Goal: Task Accomplishment & Management: Use online tool/utility

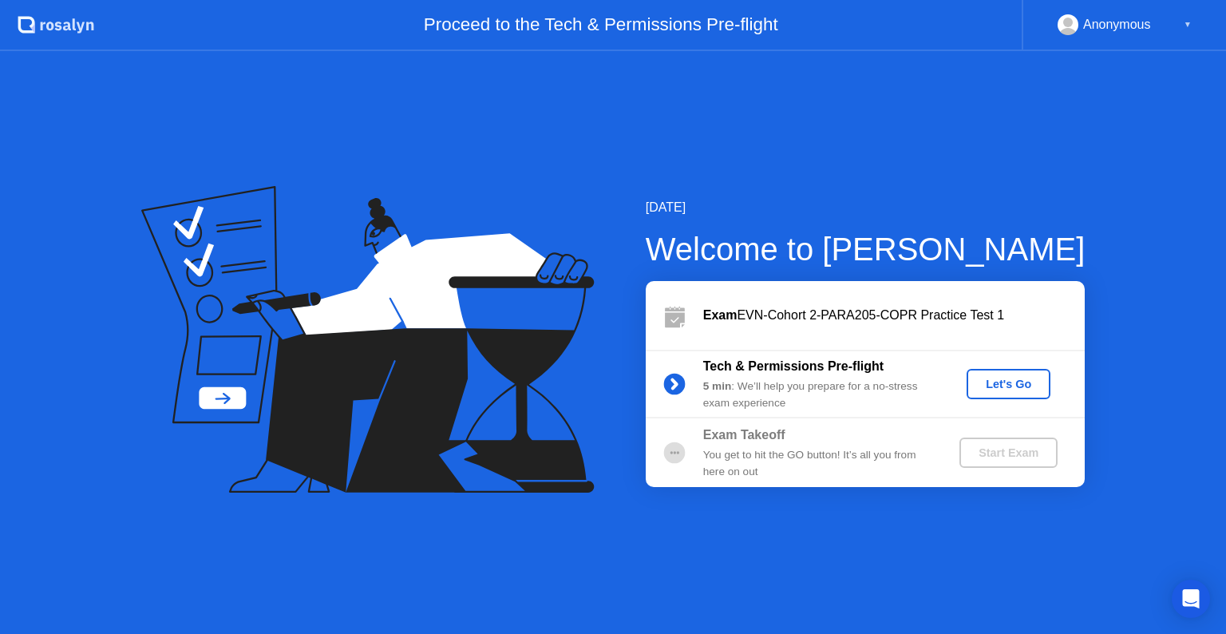
click at [996, 387] on div "Let's Go" at bounding box center [1008, 384] width 71 height 13
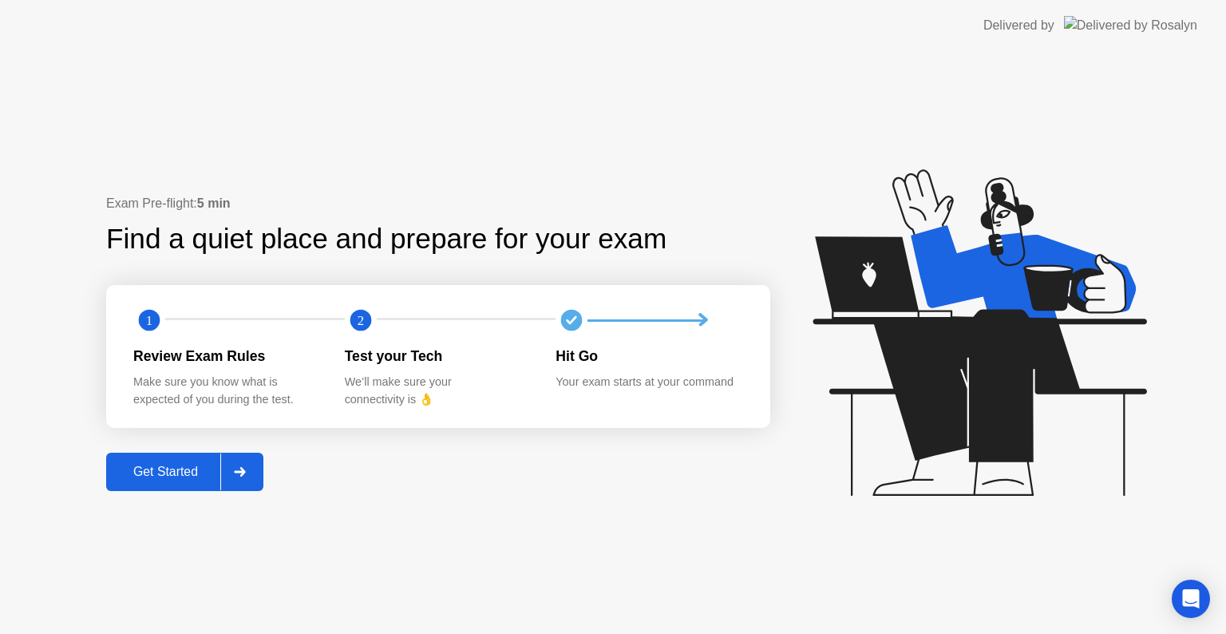
click at [232, 477] on div at bounding box center [239, 471] width 38 height 37
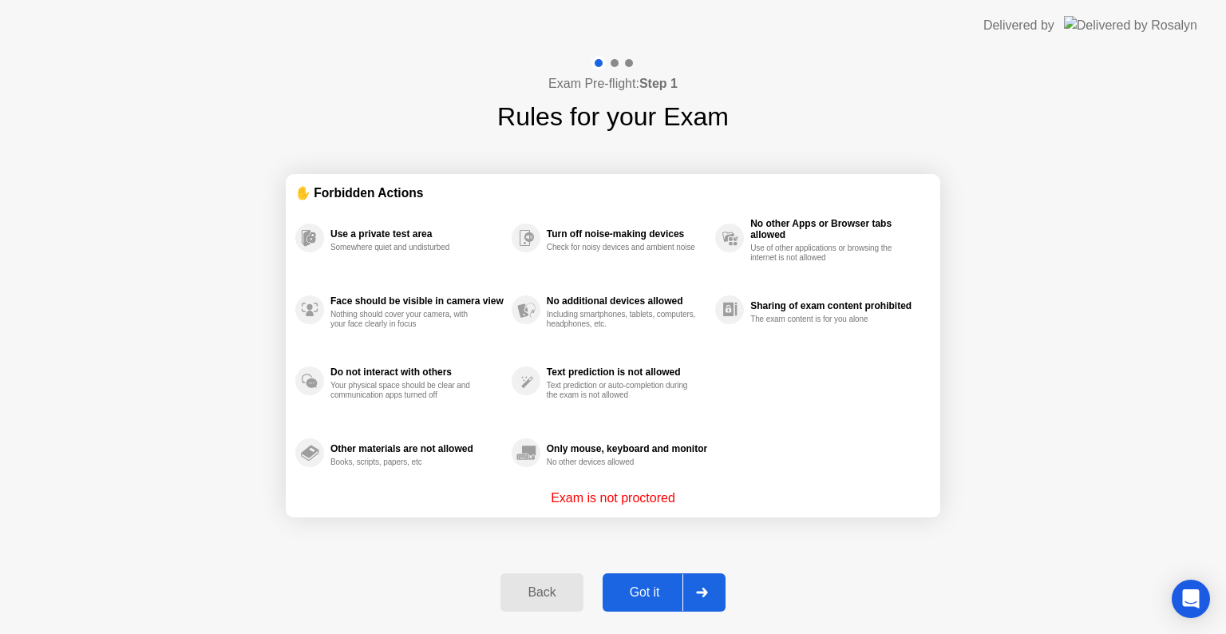
click at [674, 596] on div "Got it" at bounding box center [644, 592] width 75 height 14
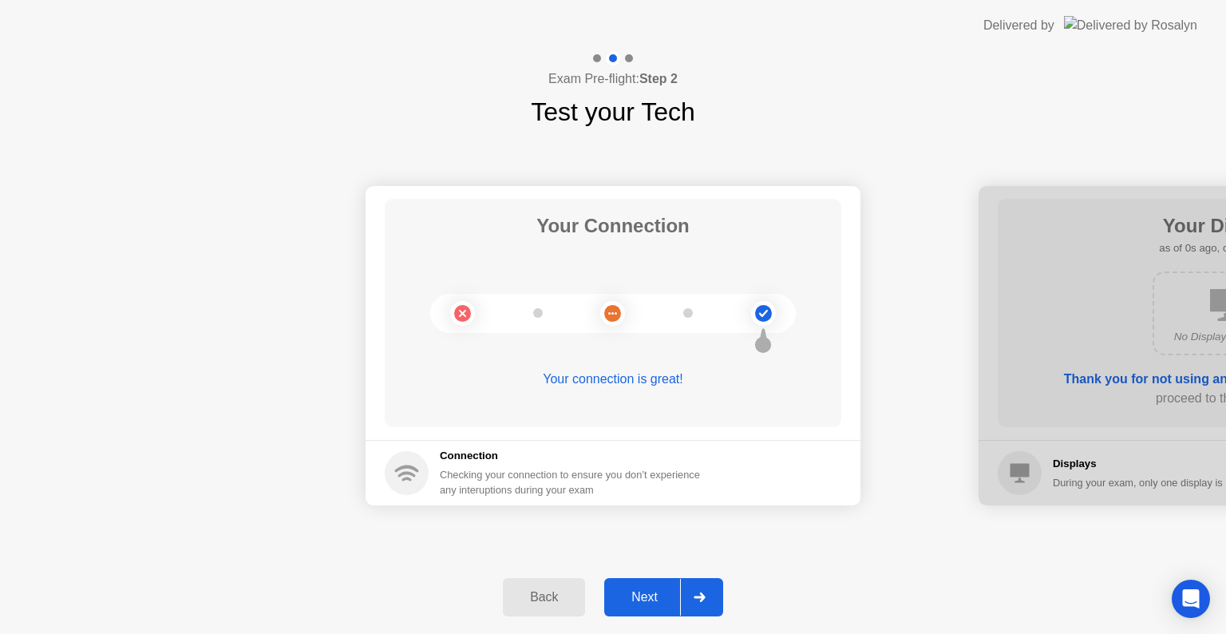
click at [662, 590] on div "Next" at bounding box center [644, 597] width 71 height 14
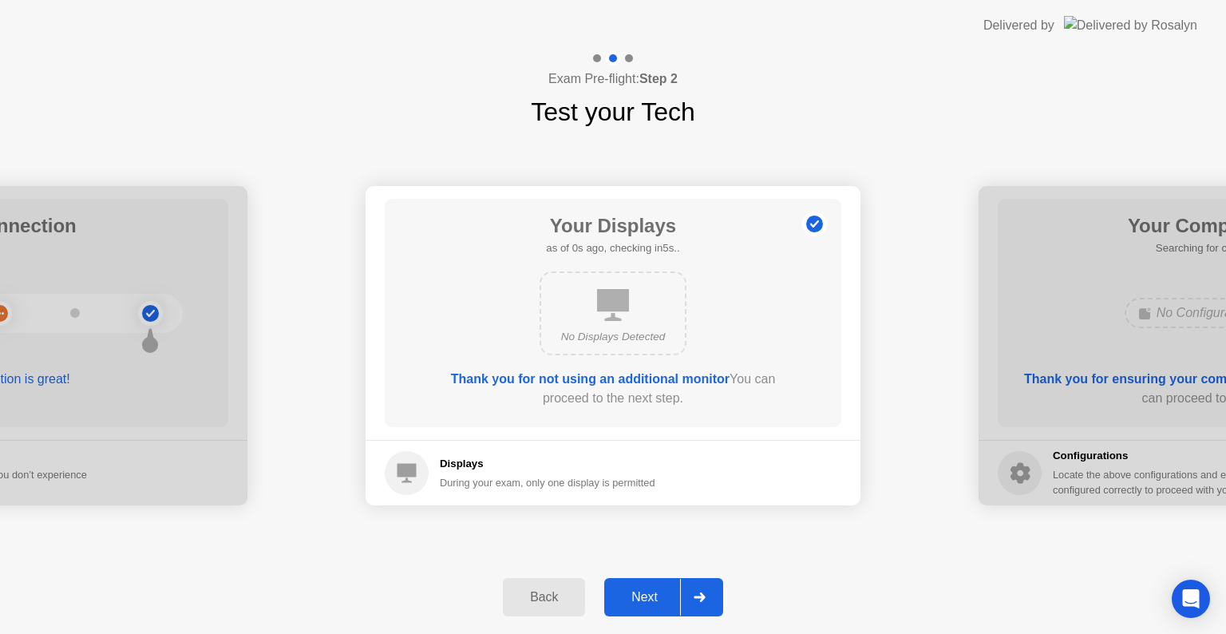
click at [662, 590] on div "Next" at bounding box center [644, 597] width 71 height 14
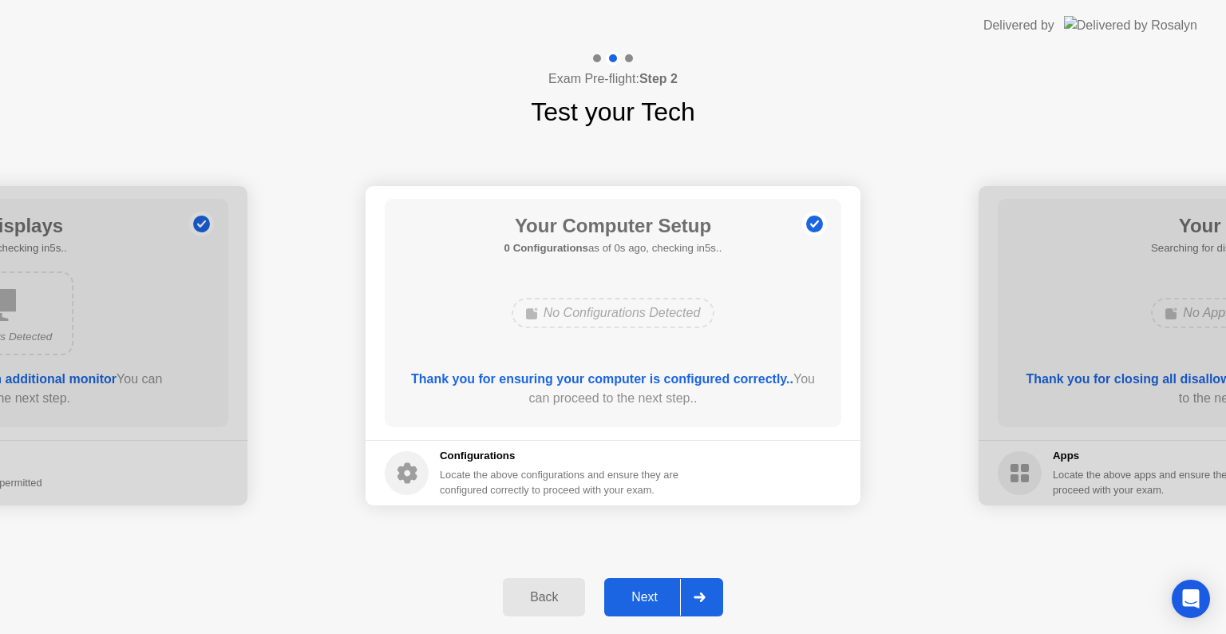
click at [662, 590] on div "Next" at bounding box center [644, 597] width 71 height 14
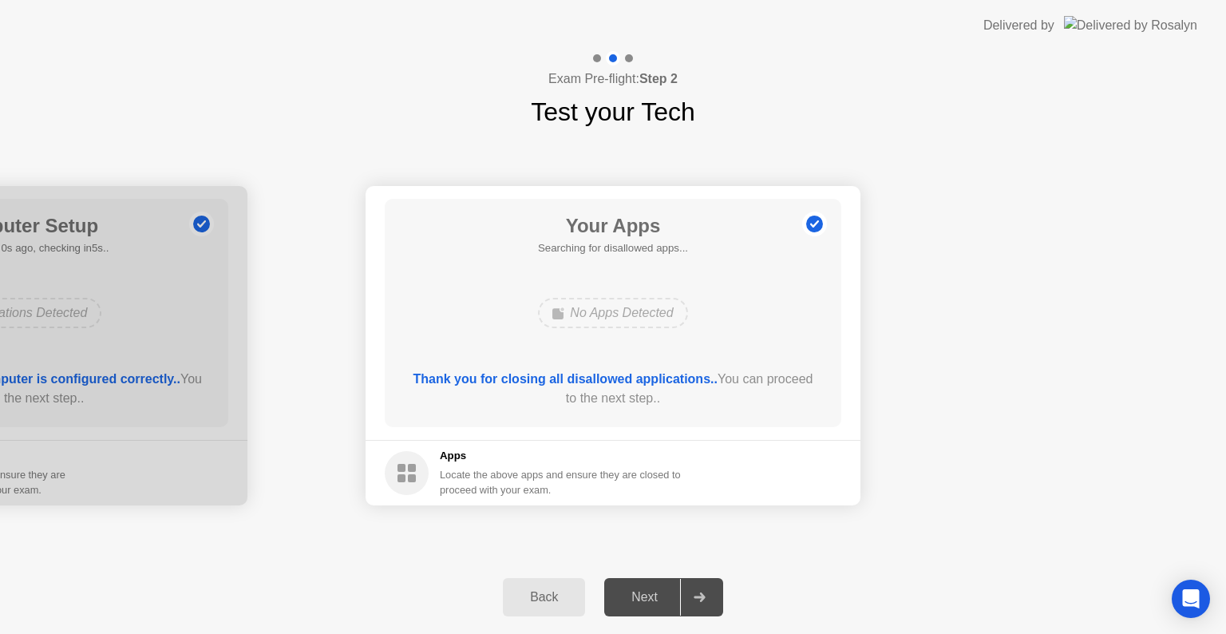
click at [662, 590] on div "Next" at bounding box center [644, 597] width 71 height 14
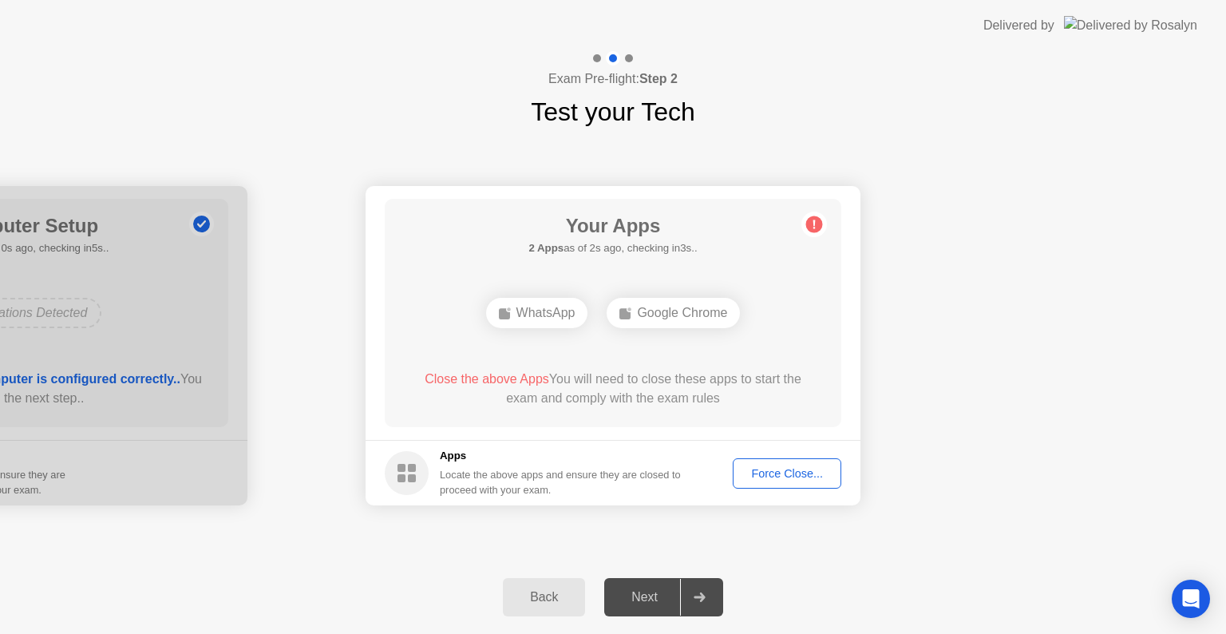
click at [785, 478] on div "Force Close..." at bounding box center [786, 473] width 97 height 13
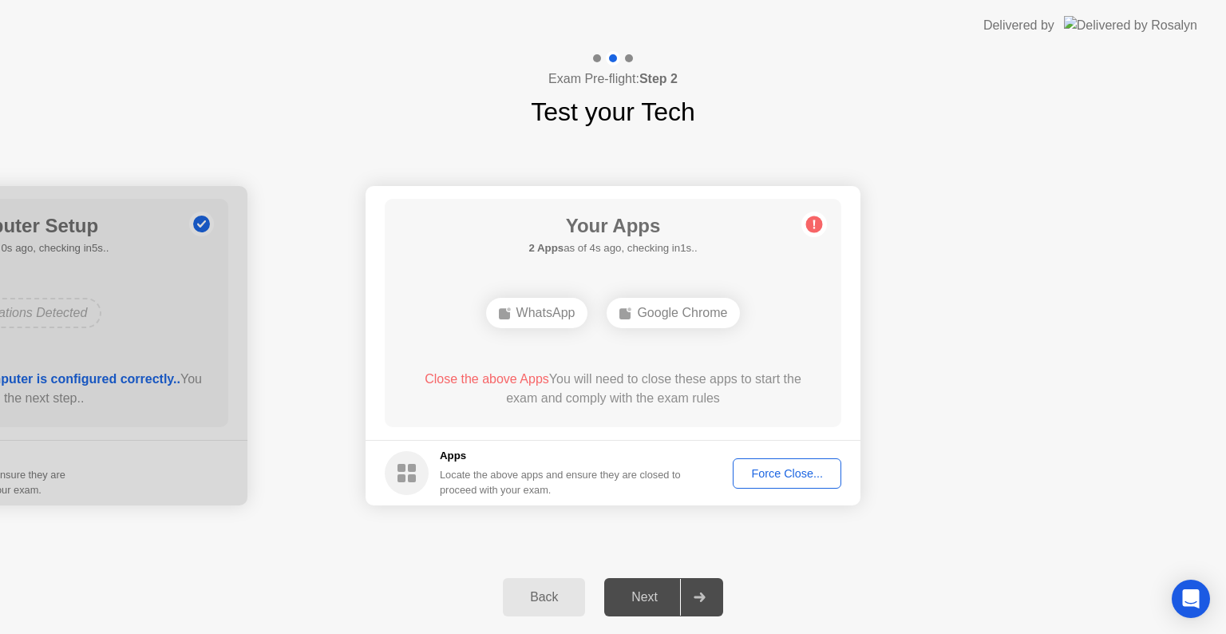
click at [655, 418] on div "Your Apps 2 Apps as of 4s ago, checking in1s.. WhatsApp Google Chrome Close the…" at bounding box center [613, 313] width 457 height 228
click at [492, 378] on span "Close the above App" at bounding box center [478, 379] width 118 height 14
click at [750, 473] on div "Force Close..." at bounding box center [786, 473] width 97 height 13
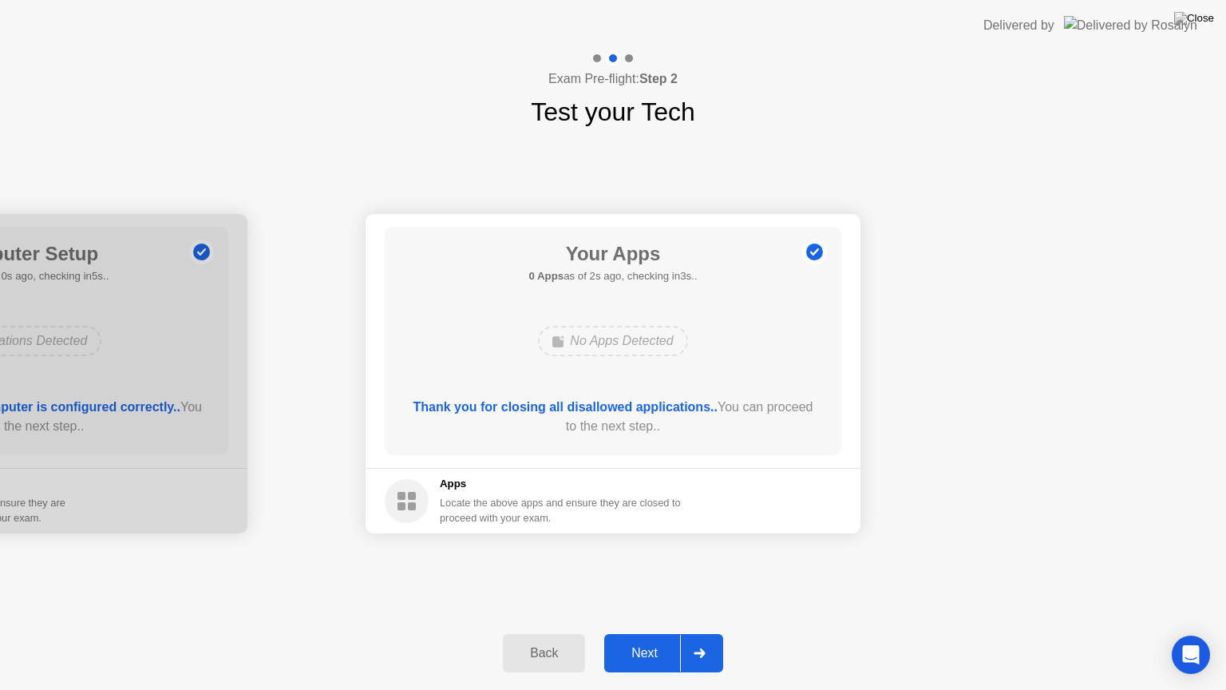
click at [670, 633] on div "Next" at bounding box center [644, 653] width 71 height 14
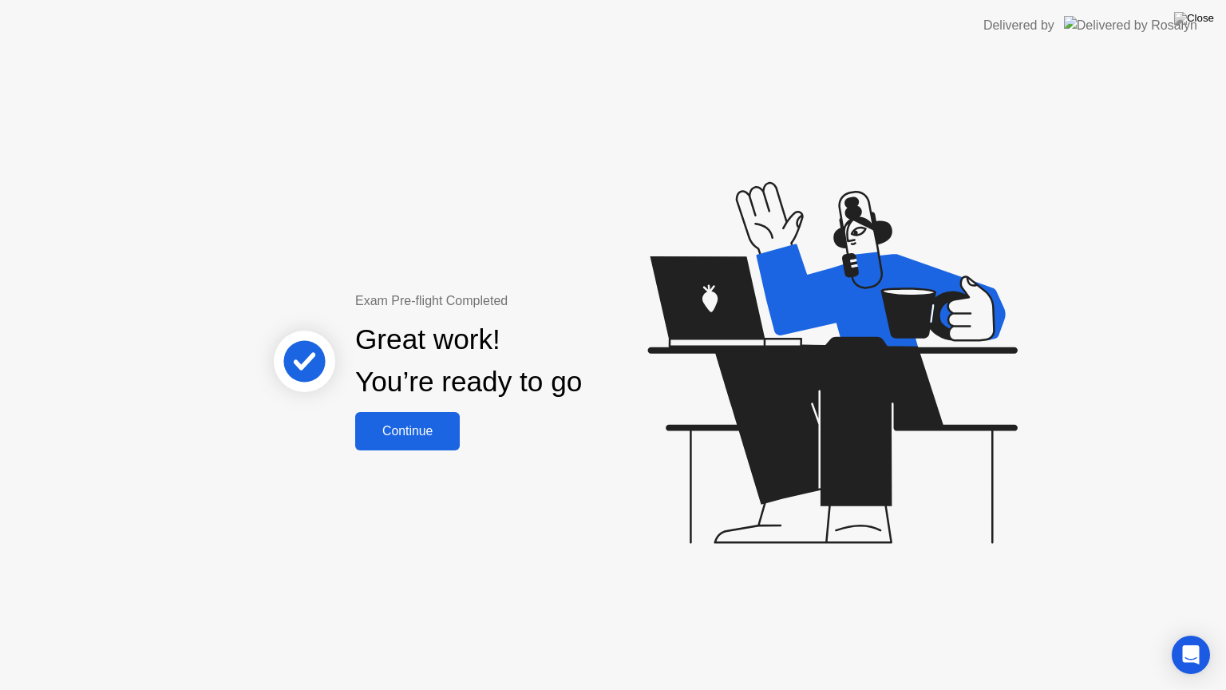
click at [405, 434] on div "Continue" at bounding box center [407, 431] width 95 height 14
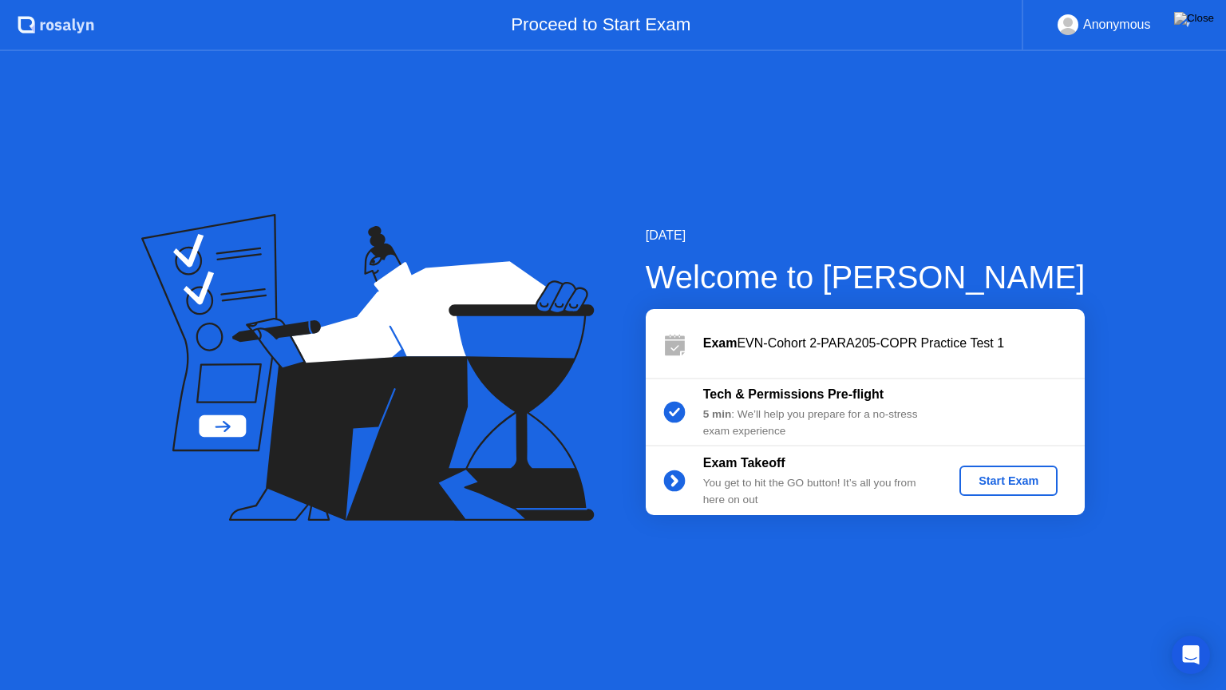
click at [1028, 474] on div "Start Exam" at bounding box center [1008, 480] width 85 height 13
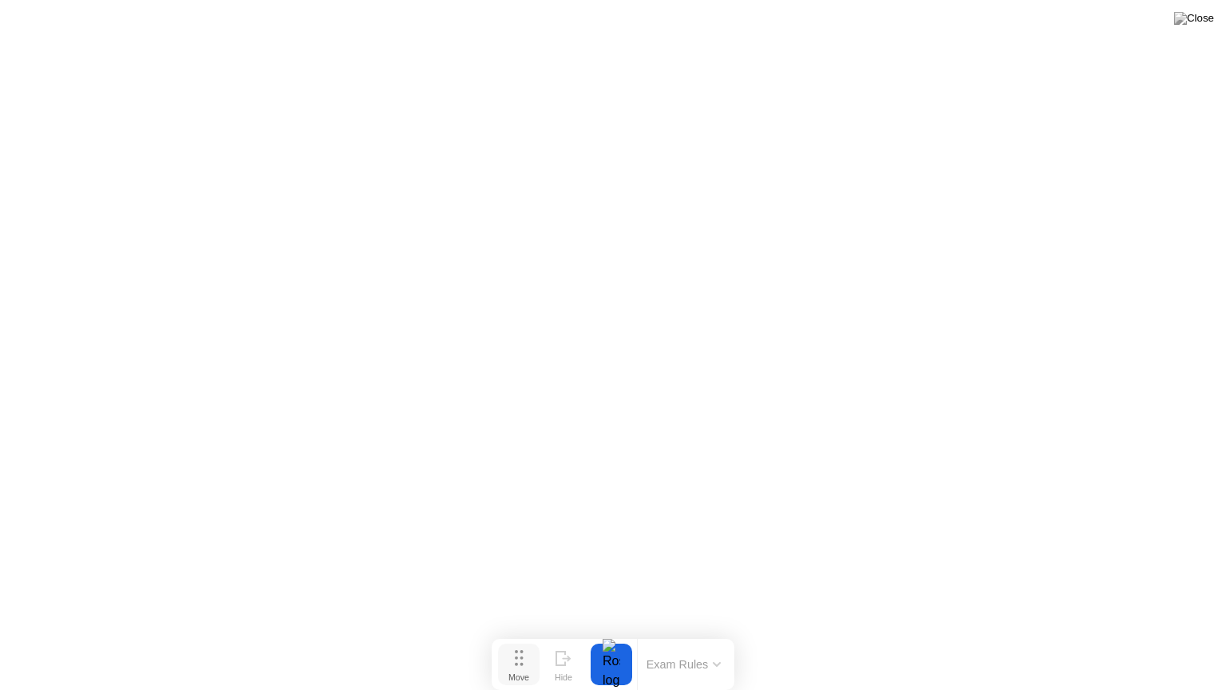
click at [515, 633] on circle at bounding box center [516, 664] width 3 height 3
click at [509, 633] on button "Move" at bounding box center [519, 664] width 42 height 42
drag, startPoint x: 518, startPoint y: 663, endPoint x: 337, endPoint y: 664, distance: 181.2
click at [337, 633] on icon at bounding box center [338, 658] width 9 height 16
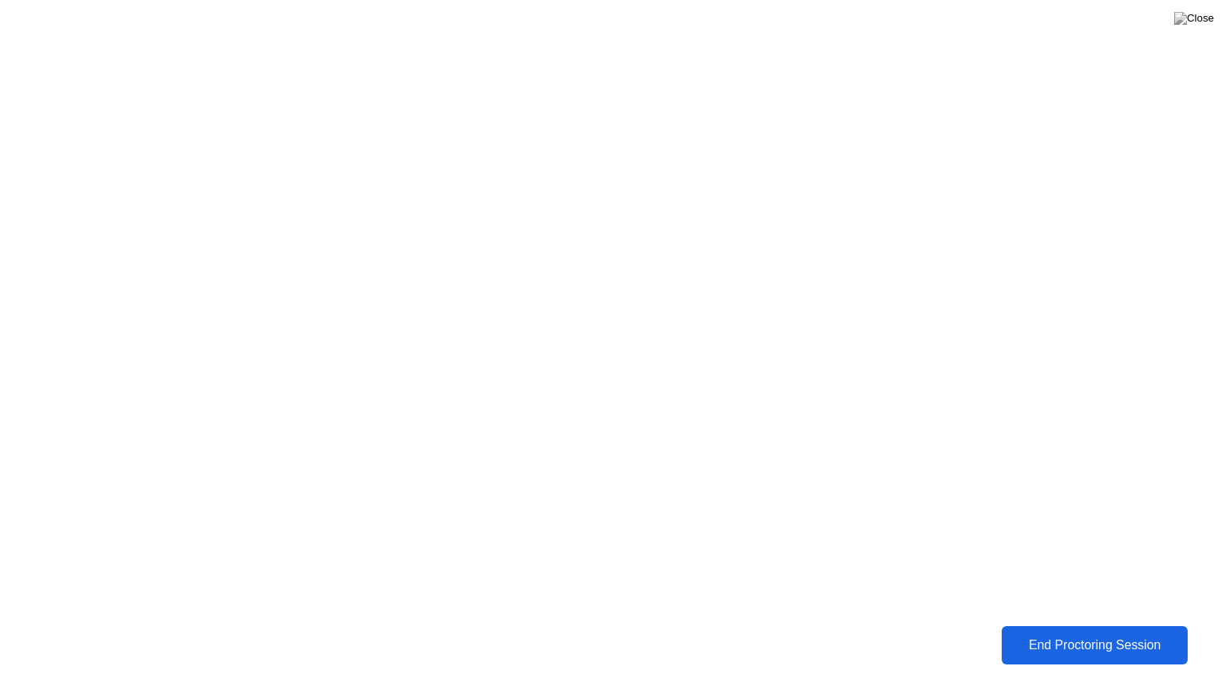
click at [1025, 631] on button "End Proctoring Session" at bounding box center [1095, 645] width 188 height 38
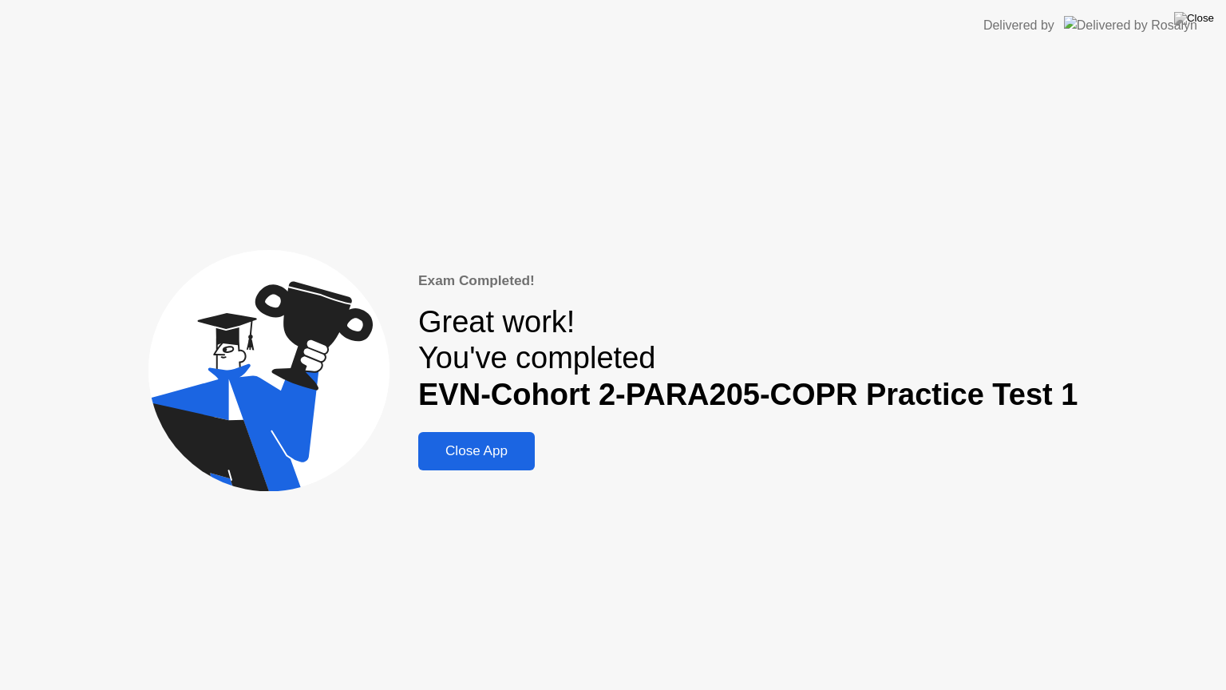
click at [456, 443] on div "Close App" at bounding box center [476, 451] width 107 height 16
